Goal: Task Accomplishment & Management: Understand process/instructions

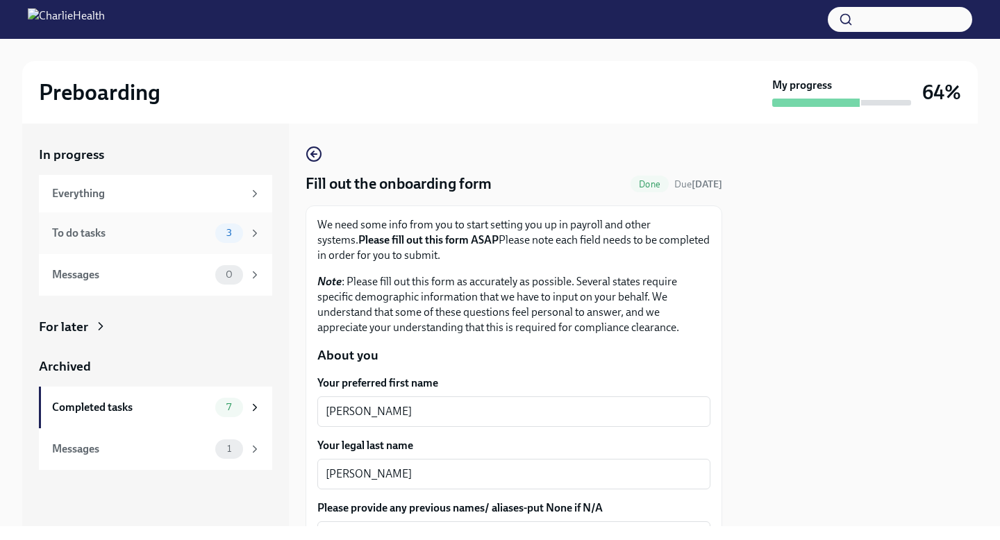
click at [96, 230] on div "To do tasks" at bounding box center [131, 233] width 158 height 15
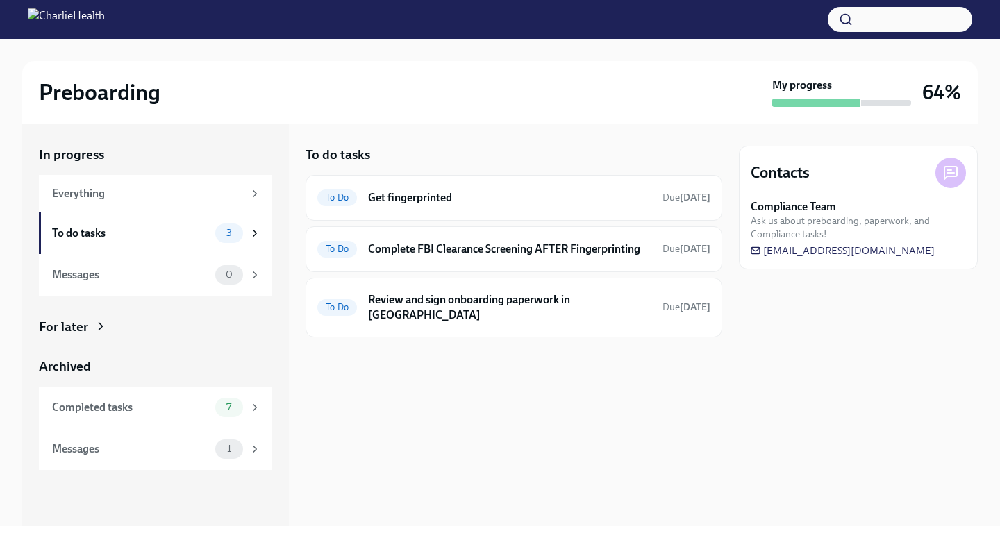
click at [877, 256] on span "[EMAIL_ADDRESS][DOMAIN_NAME]" at bounding box center [843, 251] width 184 height 14
click at [131, 240] on div "To do tasks" at bounding box center [131, 233] width 158 height 15
click at [403, 190] on h6 "Get fingerprinted" at bounding box center [509, 197] width 283 height 15
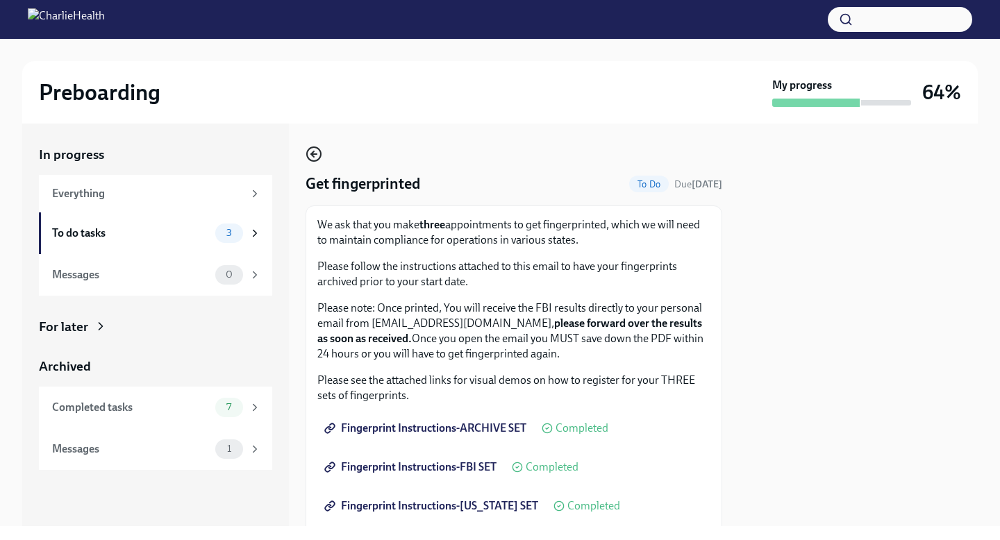
click at [316, 156] on icon "button" at bounding box center [314, 154] width 17 height 17
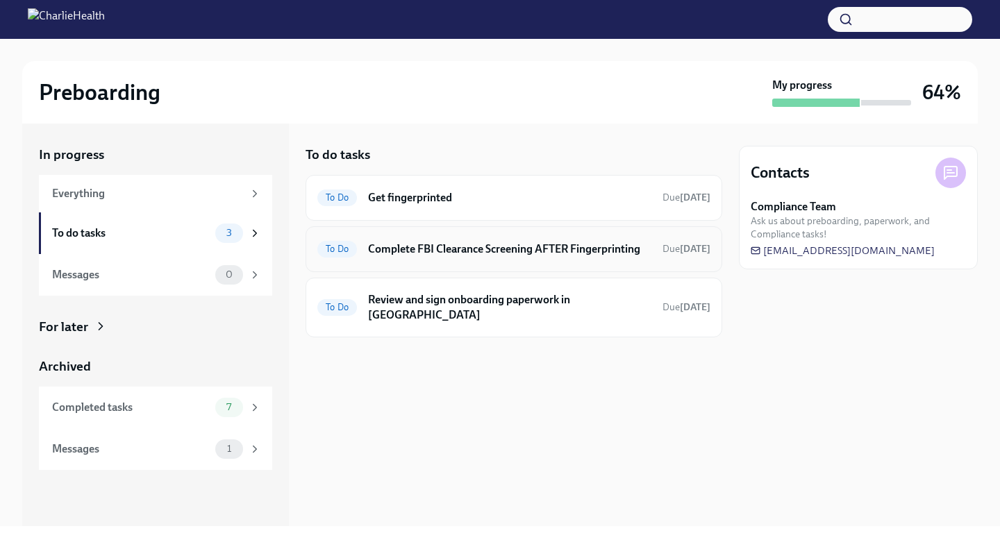
click at [545, 250] on h6 "Complete FBI Clearance Screening AFTER Fingerprinting" at bounding box center [509, 249] width 283 height 15
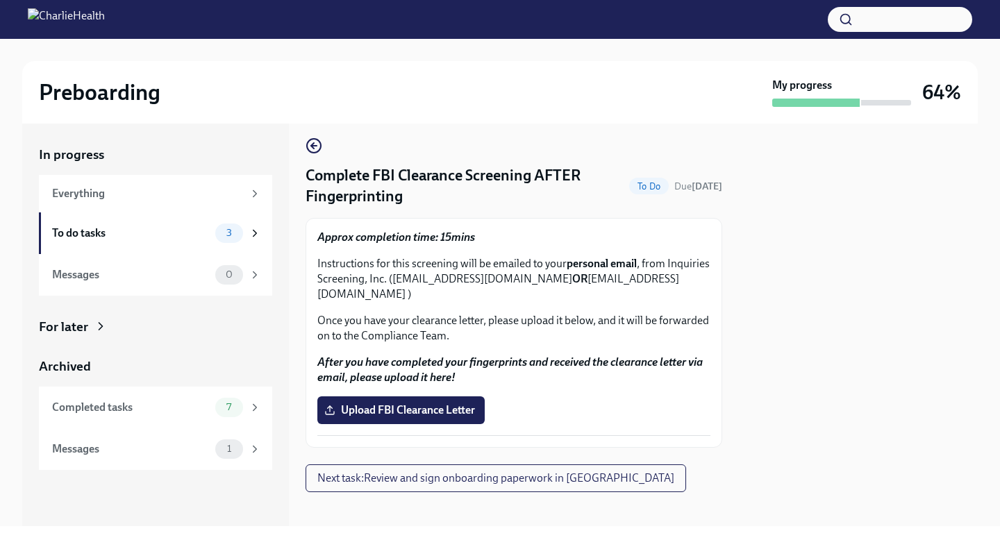
scroll to position [19, 0]
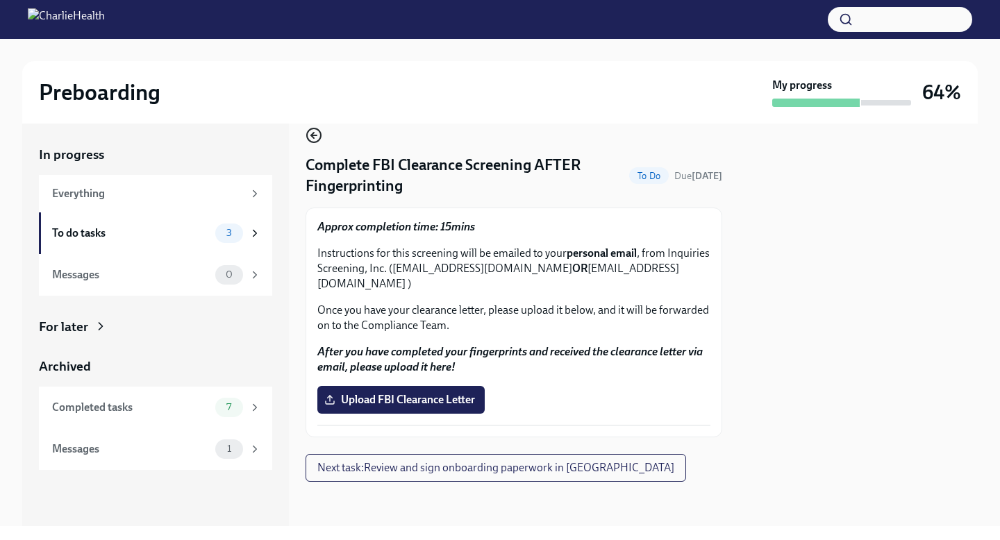
click at [310, 131] on icon "button" at bounding box center [314, 135] width 17 height 17
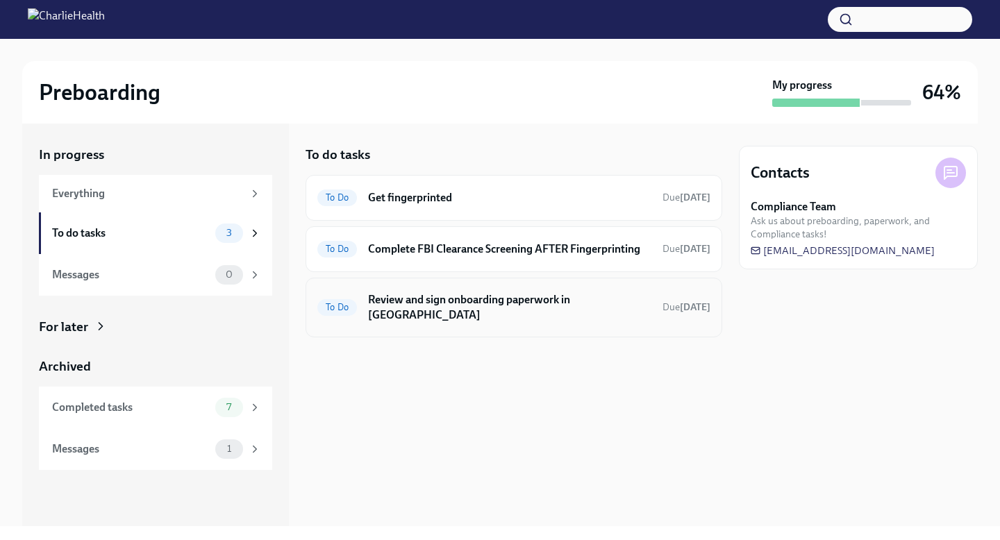
click at [533, 307] on h6 "Review and sign onboarding paperwork in [GEOGRAPHIC_DATA]" at bounding box center [509, 307] width 283 height 31
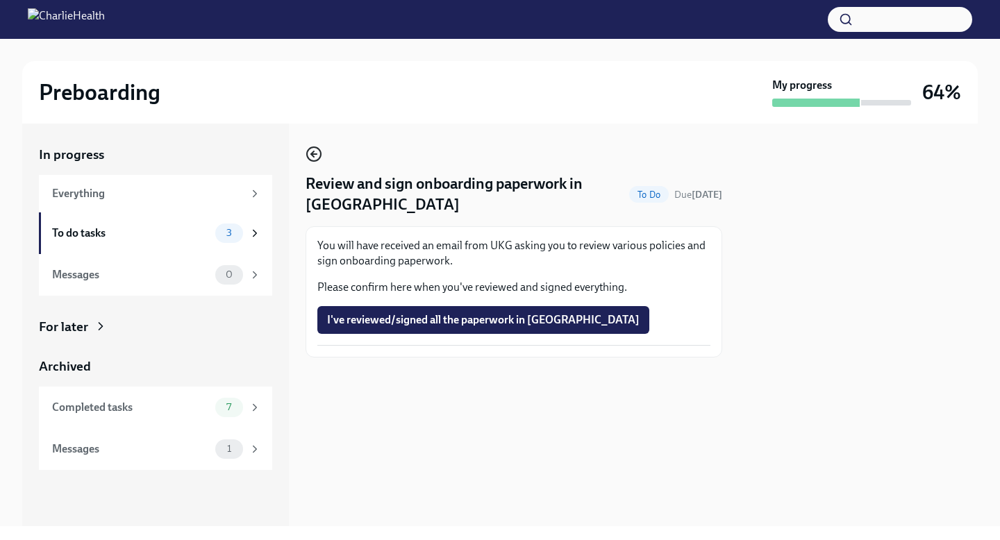
click at [307, 162] on icon "button" at bounding box center [314, 154] width 17 height 17
